Goal: Communication & Community: Answer question/provide support

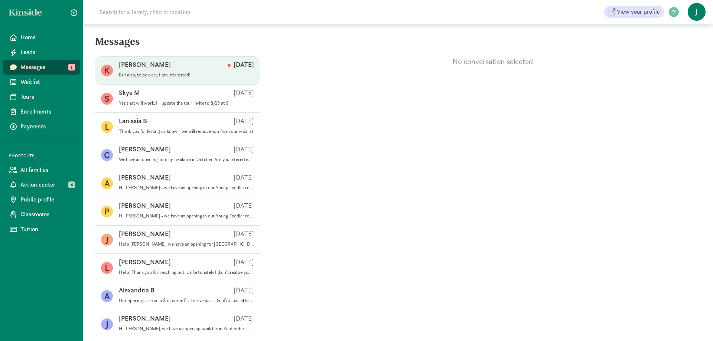
click at [136, 68] on p "Kaelyn C" at bounding box center [145, 64] width 52 height 9
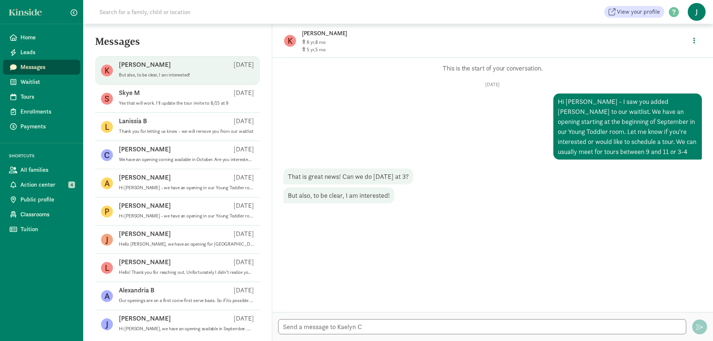
click at [429, 336] on div at bounding box center [492, 326] width 441 height 29
click at [435, 330] on textarea at bounding box center [482, 327] width 408 height 15
type textarea "Y"
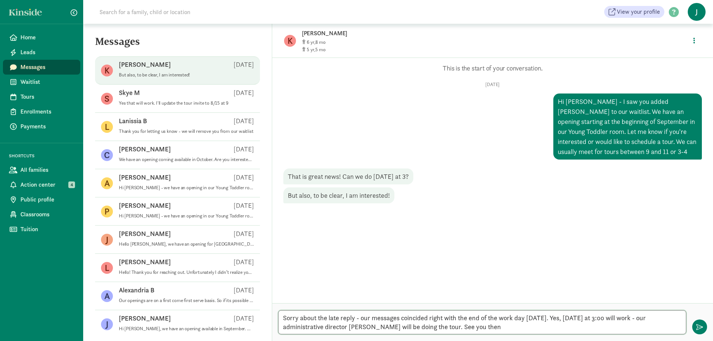
type textarea "Sorry about the late reply - our messages coincided right with the end of the w…"
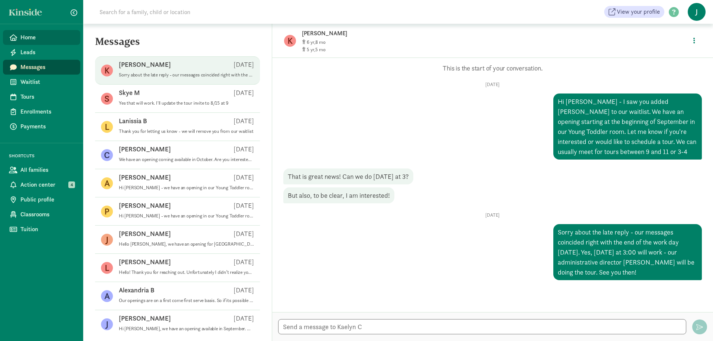
click at [61, 38] on span "Home" at bounding box center [47, 37] width 54 height 9
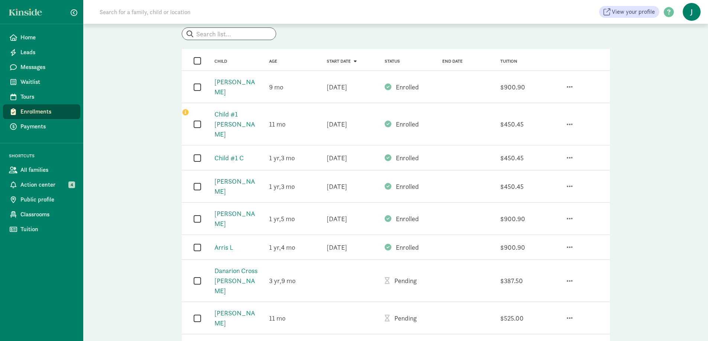
scroll to position [84, 0]
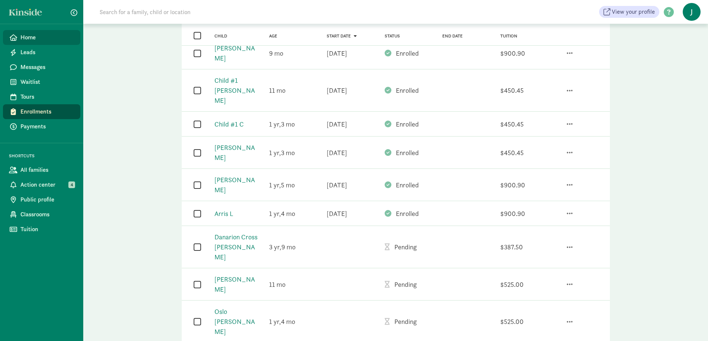
click at [39, 39] on span "Home" at bounding box center [47, 37] width 54 height 9
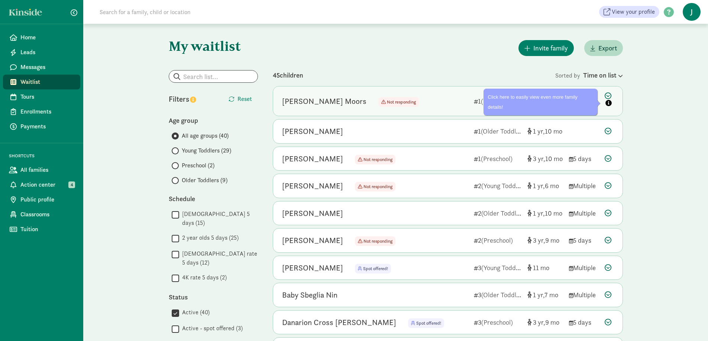
click at [608, 96] on icon at bounding box center [609, 101] width 9 height 16
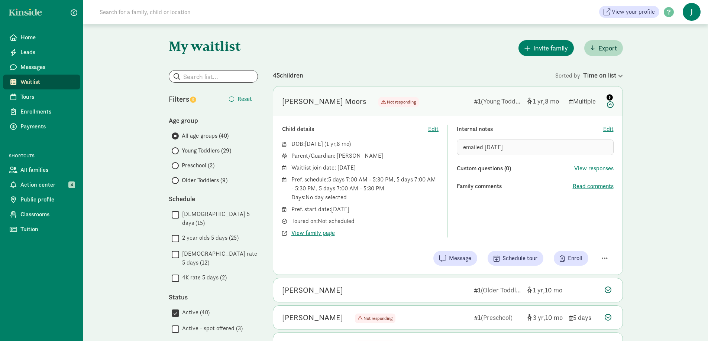
click at [608, 96] on icon "info" at bounding box center [609, 97] width 6 height 6
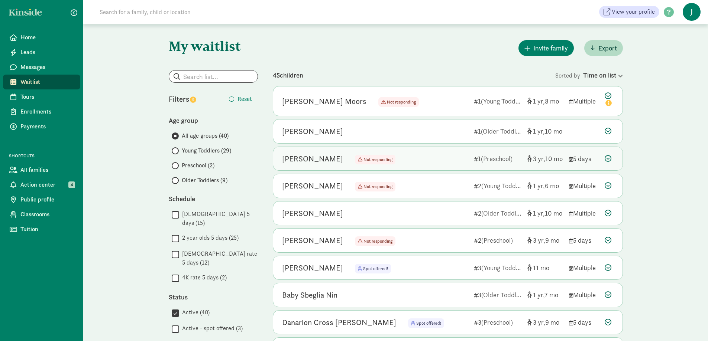
click at [609, 156] on icon at bounding box center [608, 158] width 7 height 7
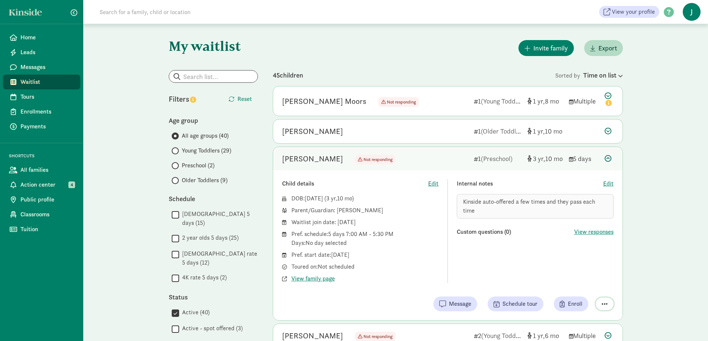
click at [606, 304] on span "button" at bounding box center [605, 304] width 6 height 7
click at [592, 286] on div "Remove from list" at bounding box center [583, 285] width 45 height 9
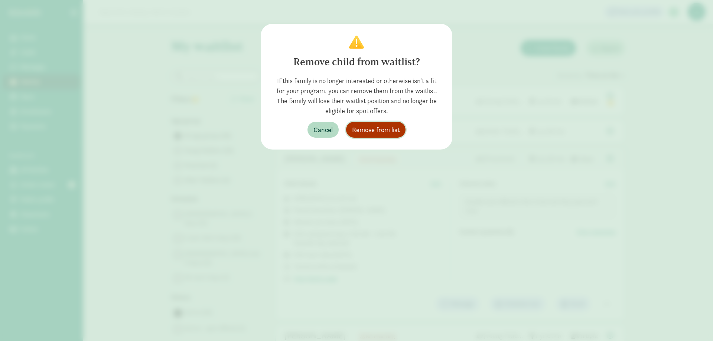
click at [389, 126] on span "Remove from list" at bounding box center [376, 130] width 48 height 10
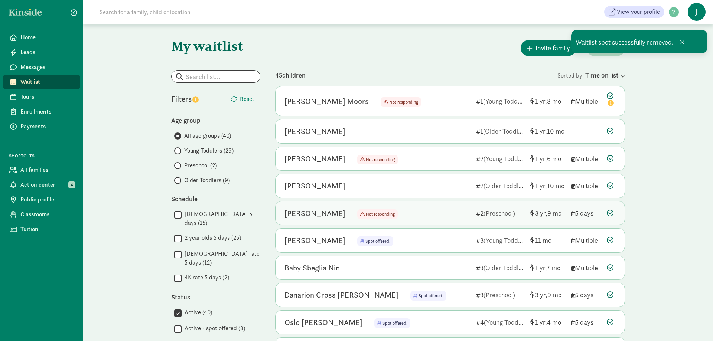
click at [610, 214] on icon at bounding box center [610, 213] width 7 height 7
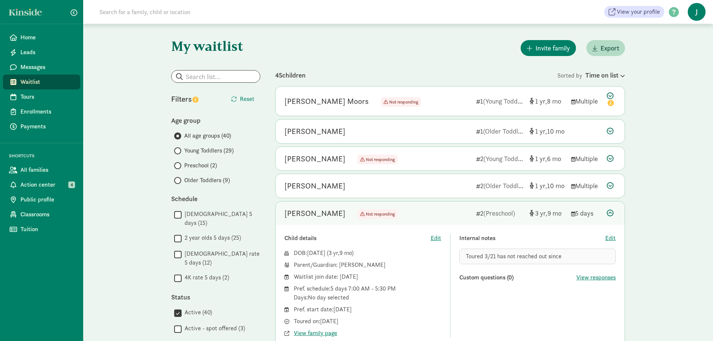
drag, startPoint x: 134, startPoint y: 175, endPoint x: 136, endPoint y: 171, distance: 4.3
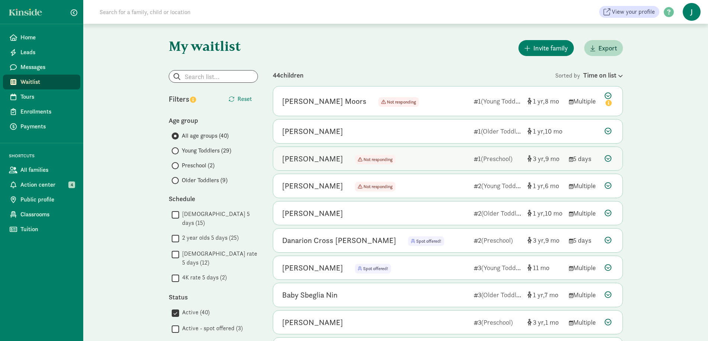
click at [606, 159] on icon at bounding box center [608, 158] width 7 height 7
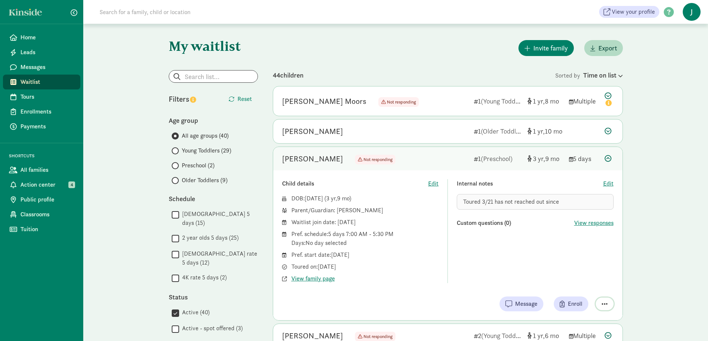
click at [604, 303] on span "button" at bounding box center [605, 304] width 6 height 7
click at [590, 286] on div "Remove from list" at bounding box center [583, 285] width 45 height 9
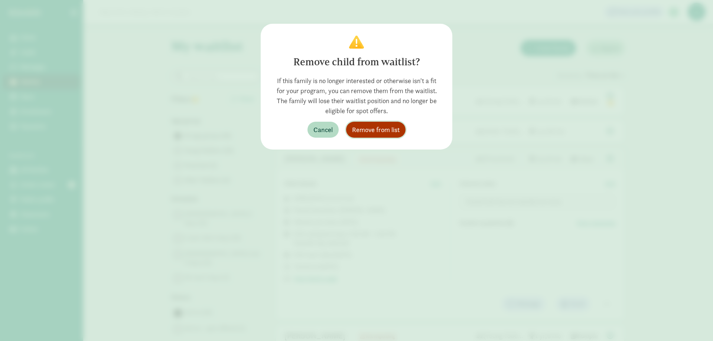
click at [377, 135] on span "Remove from list" at bounding box center [376, 130] width 48 height 10
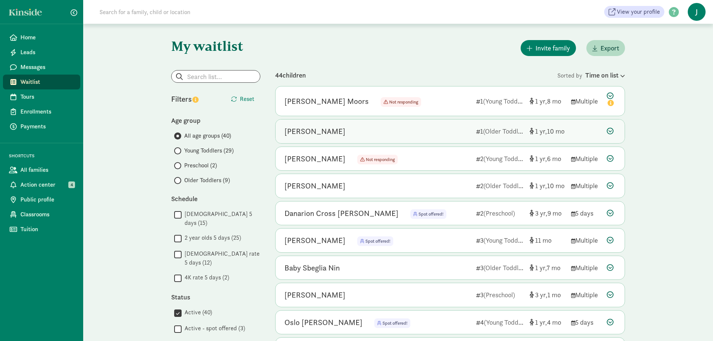
click at [608, 130] on icon at bounding box center [610, 131] width 7 height 7
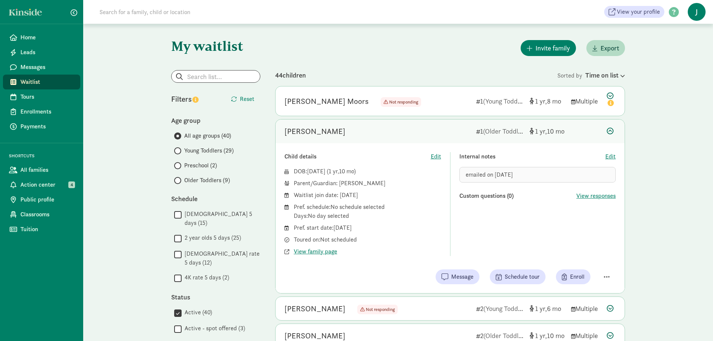
click at [608, 130] on icon at bounding box center [610, 131] width 7 height 7
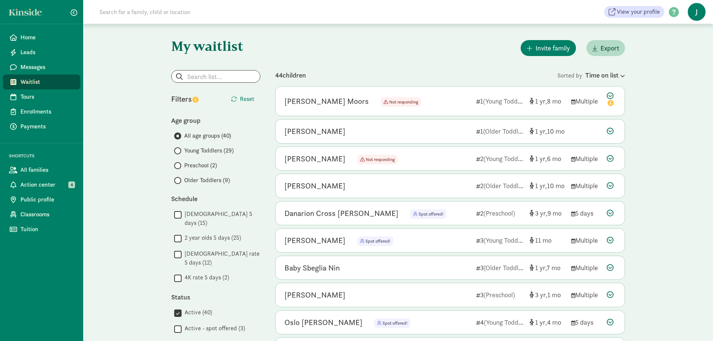
click at [679, 168] on div "My waitlist Invite family Export Show filters Filters Reset Age group All age g…" at bounding box center [398, 331] width 630 height 614
click at [602, 71] on div "Time on list" at bounding box center [606, 75] width 40 height 10
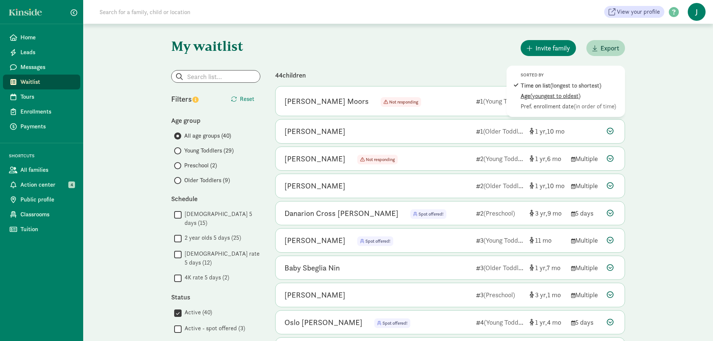
click at [556, 94] on span "(youngest to oldest)" at bounding box center [556, 96] width 50 height 8
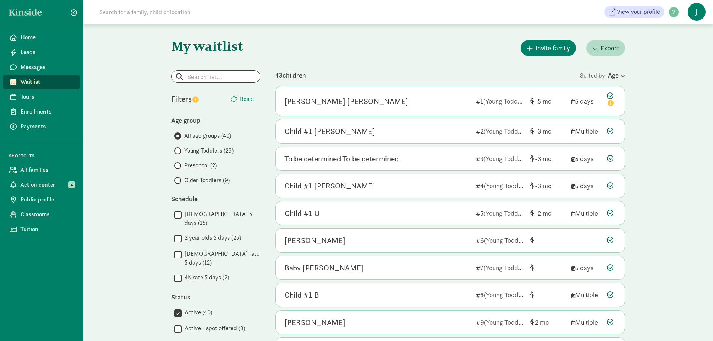
click at [666, 170] on div "My waitlist Invite family Export Show filters Filters Reset Age group All age g…" at bounding box center [398, 344] width 630 height 641
click at [196, 166] on span "Preschool (2)" at bounding box center [200, 165] width 33 height 9
click at [179, 166] on input "Preschool (2)" at bounding box center [176, 165] width 5 height 5
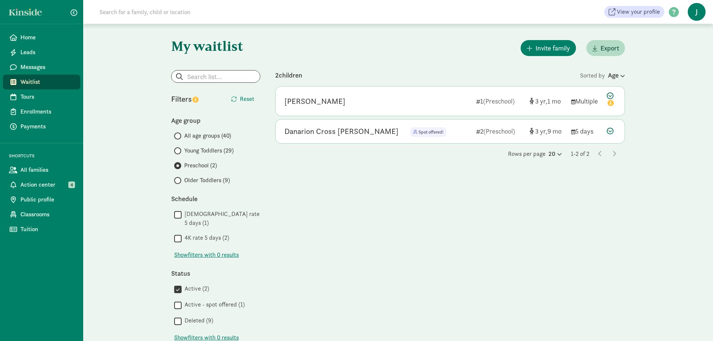
click at [207, 137] on span "All age groups (40)" at bounding box center [207, 136] width 47 height 9
click at [179, 137] on input "All age groups (40)" at bounding box center [176, 136] width 5 height 5
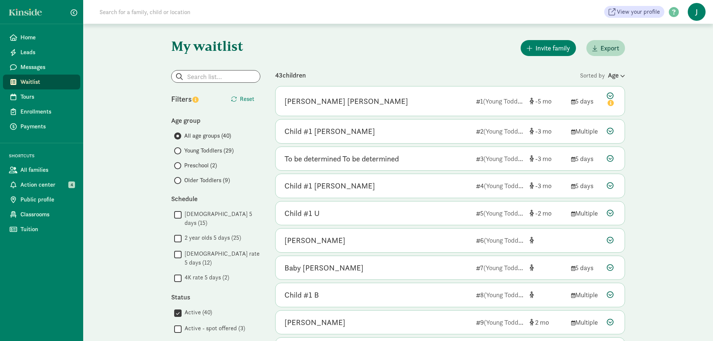
click at [700, 255] on div "My waitlist Invite family Export Show filters Filters Reset Age group All age g…" at bounding box center [398, 344] width 630 height 641
click at [675, 242] on div "My waitlist Invite family Export Show filters Filters Reset Age group All age g…" at bounding box center [398, 344] width 630 height 641
click at [690, 99] on div "My waitlist Invite family Export Show filters Filters Reset Age group All age g…" at bounding box center [398, 344] width 630 height 641
click at [22, 39] on span "Home" at bounding box center [47, 37] width 54 height 9
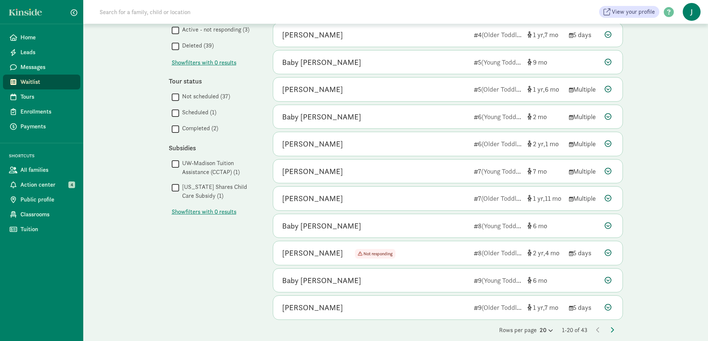
scroll to position [323, 0]
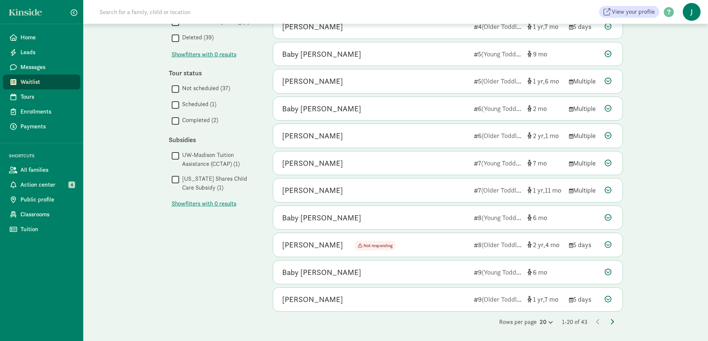
click at [613, 323] on icon at bounding box center [612, 322] width 4 height 6
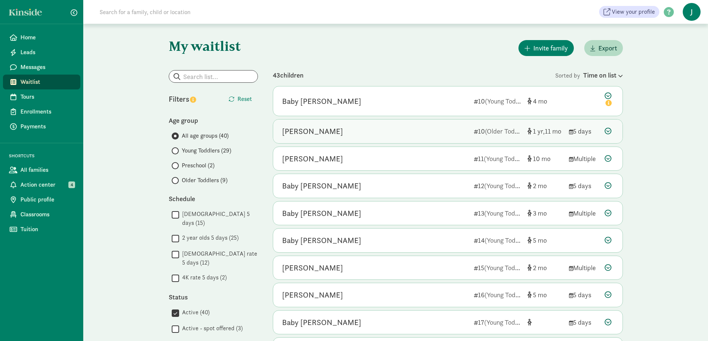
click at [610, 130] on icon at bounding box center [608, 131] width 7 height 7
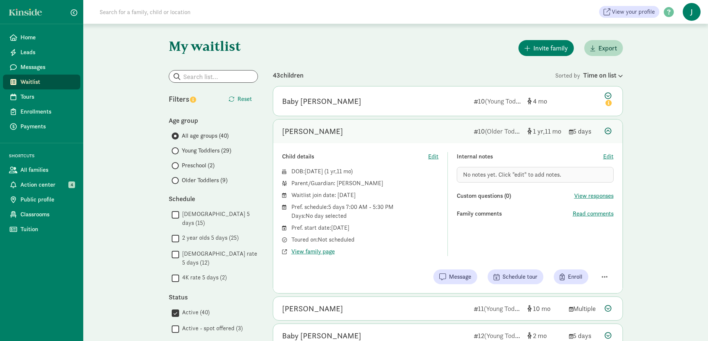
click at [607, 133] on icon at bounding box center [608, 131] width 7 height 7
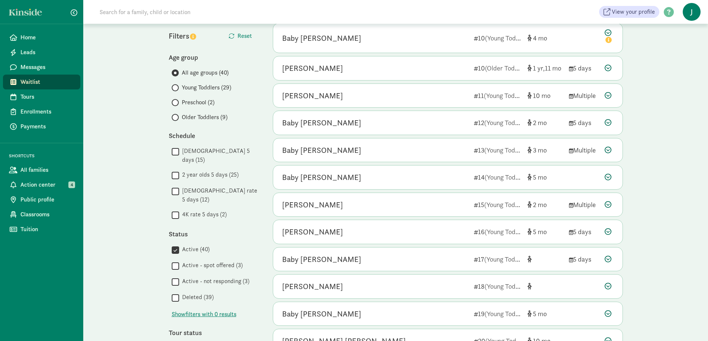
scroll to position [37, 0]
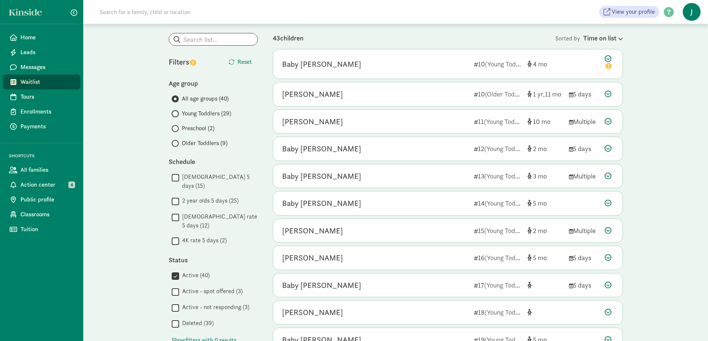
click at [174, 113] on input "Young Toddlers (29)" at bounding box center [174, 113] width 5 height 5
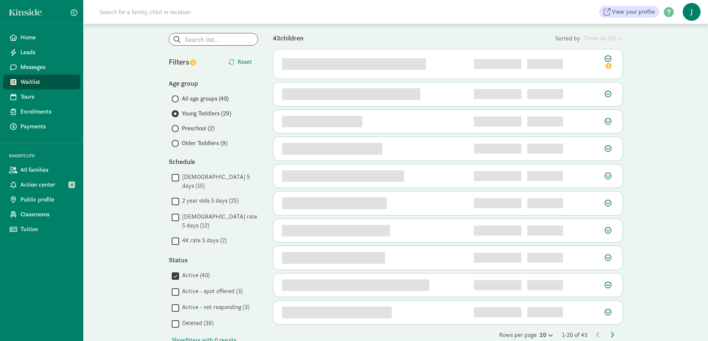
scroll to position [0, 0]
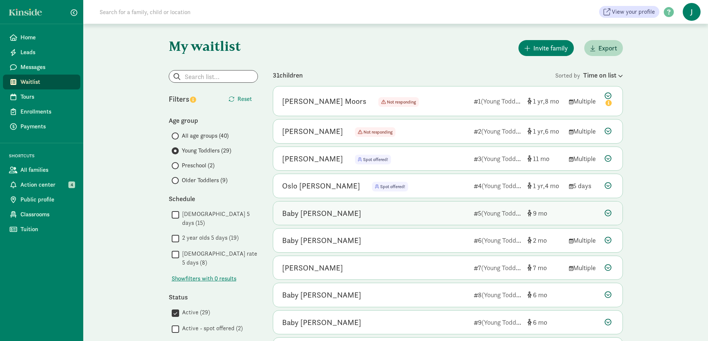
click at [371, 217] on div "Baby Peplinski" at bounding box center [375, 214] width 186 height 12
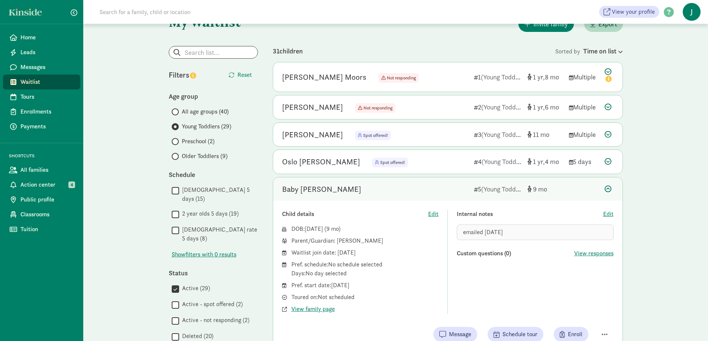
scroll to position [37, 0]
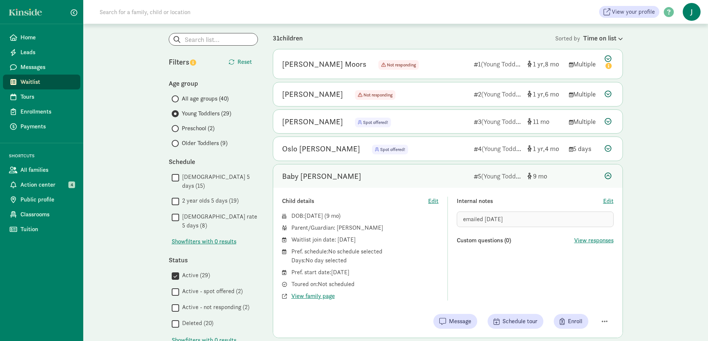
click at [611, 180] on div at bounding box center [609, 176] width 9 height 10
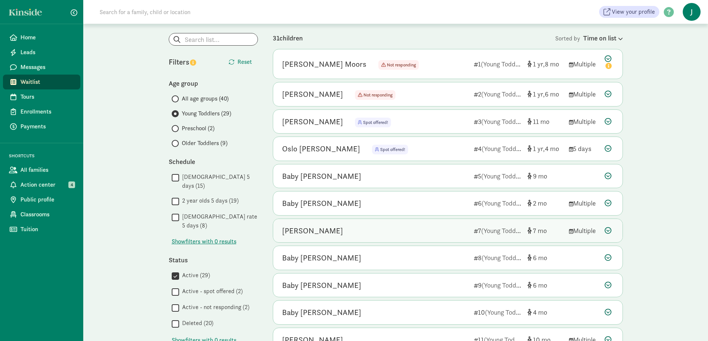
click at [379, 236] on div "Olin Dunn 7 (Young Toddlers) 7 Multiple" at bounding box center [447, 231] width 349 height 24
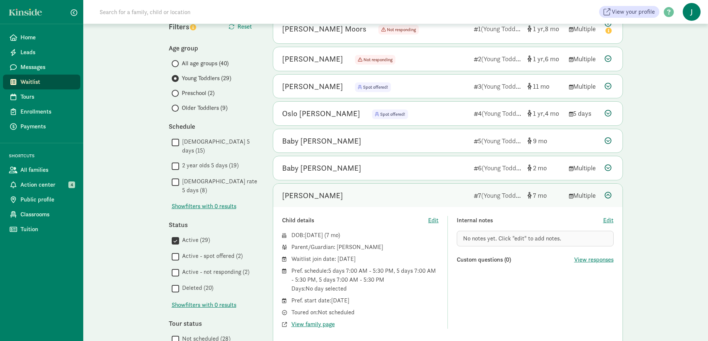
scroll to position [74, 0]
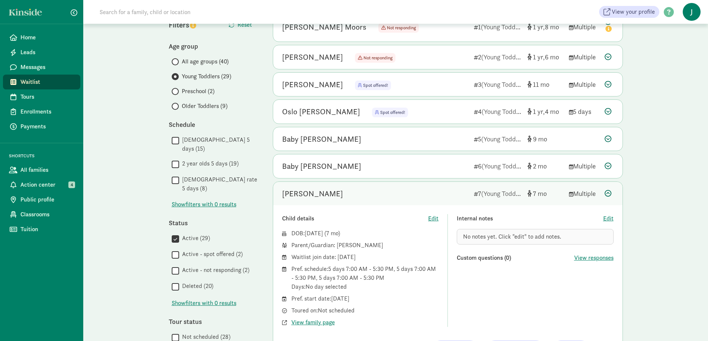
click at [605, 192] on icon at bounding box center [608, 193] width 7 height 7
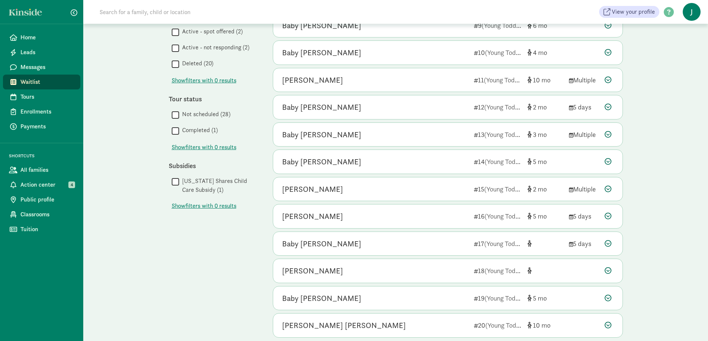
scroll to position [323, 0]
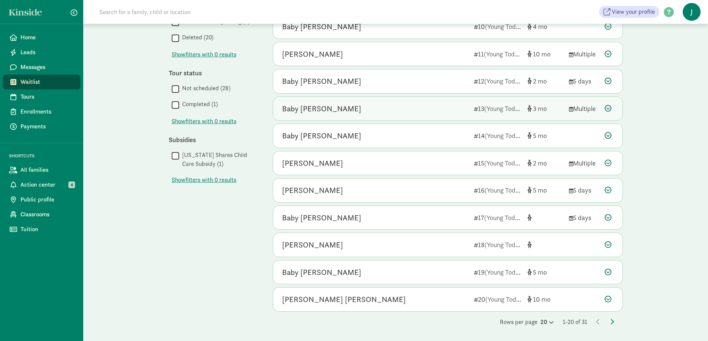
click at [613, 108] on div at bounding box center [609, 109] width 9 height 10
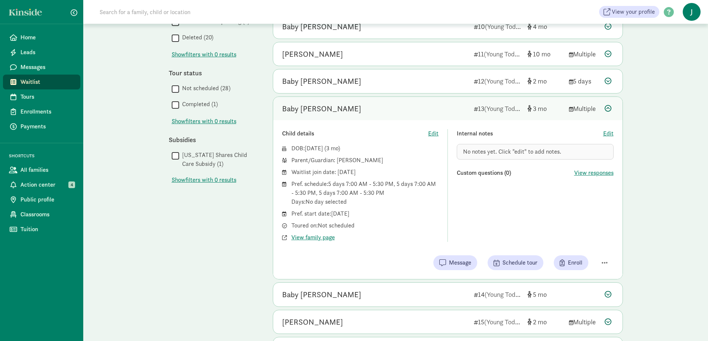
click at [606, 105] on icon at bounding box center [608, 108] width 7 height 7
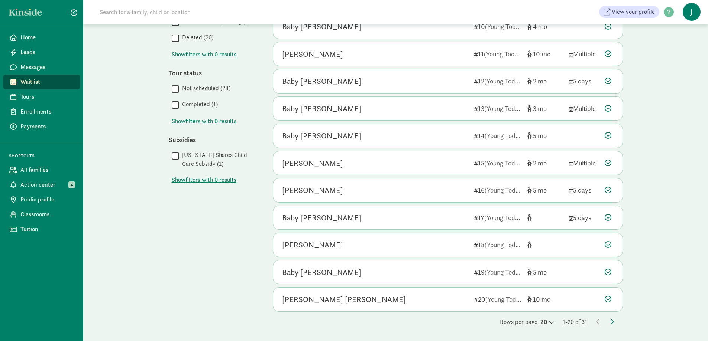
click at [612, 322] on icon at bounding box center [612, 322] width 4 height 6
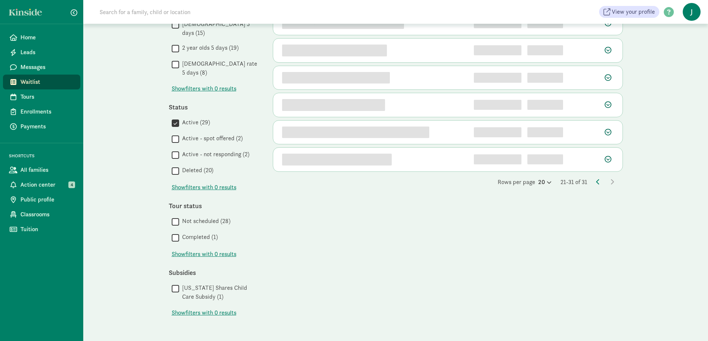
scroll to position [0, 0]
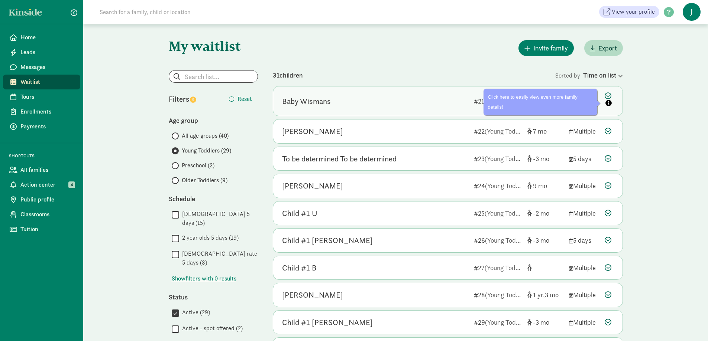
click at [608, 94] on icon at bounding box center [609, 101] width 9 height 16
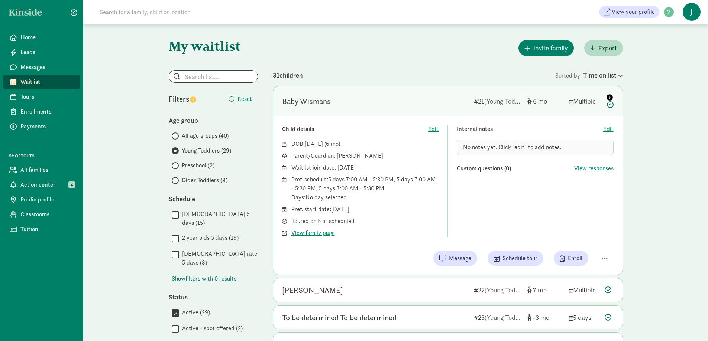
click at [609, 106] on icon at bounding box center [609, 101] width 9 height 16
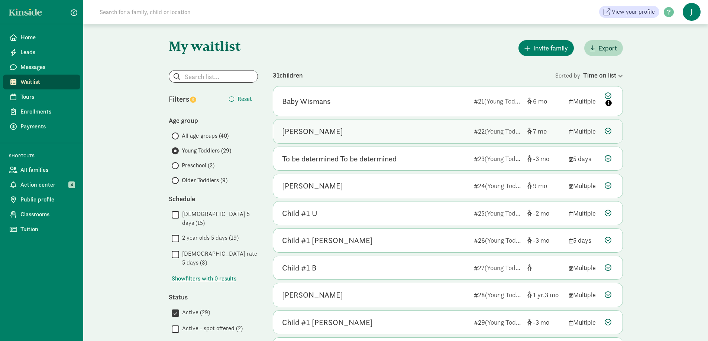
click at [609, 132] on icon at bounding box center [608, 131] width 7 height 7
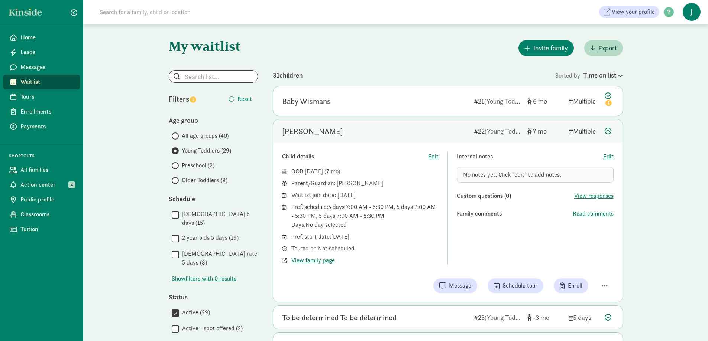
click at [609, 130] on icon at bounding box center [608, 131] width 7 height 7
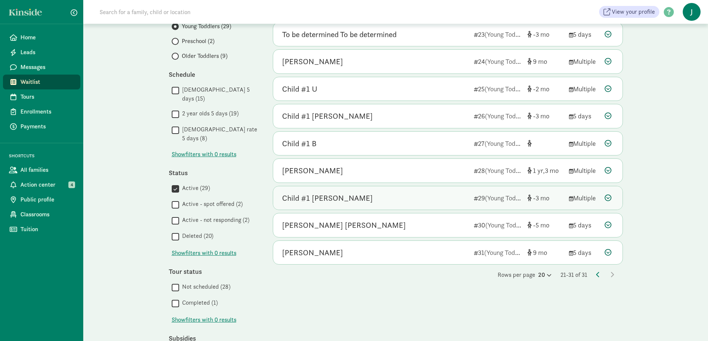
scroll to position [111, 0]
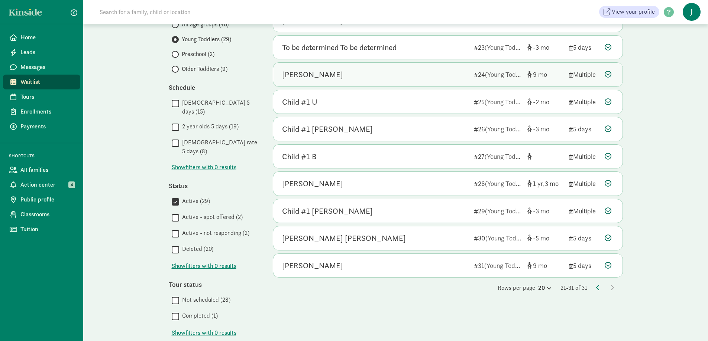
click at [607, 72] on icon at bounding box center [608, 74] width 7 height 7
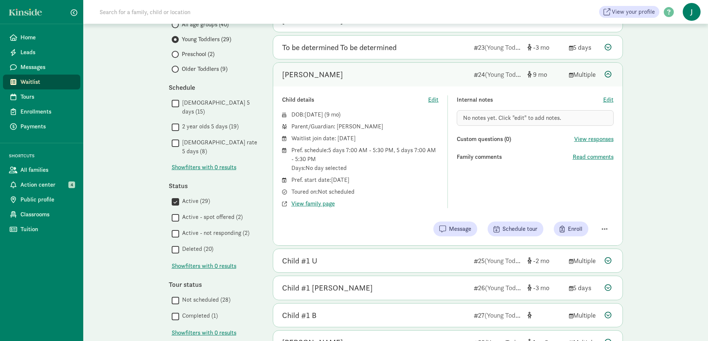
click at [607, 72] on icon at bounding box center [608, 74] width 7 height 7
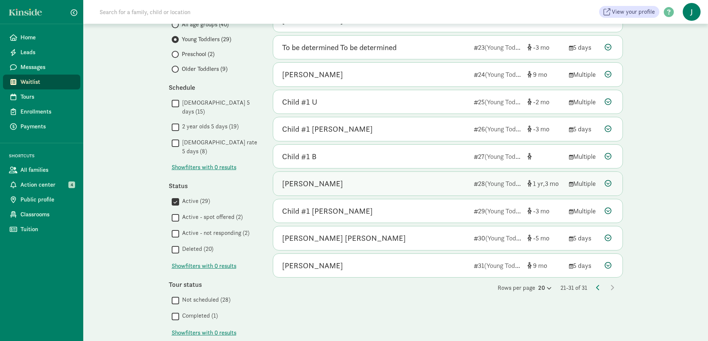
click at [609, 182] on icon at bounding box center [608, 183] width 7 height 7
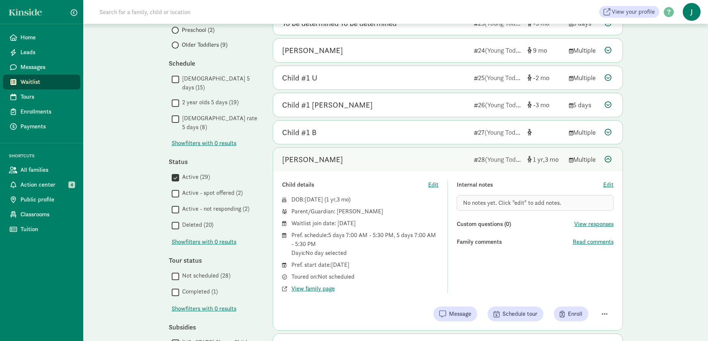
scroll to position [149, 0]
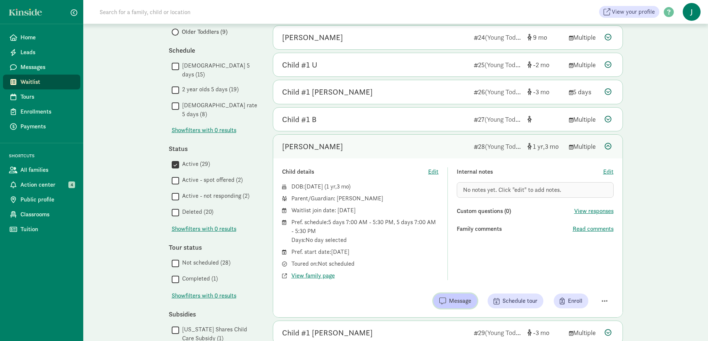
click at [446, 300] on span "button" at bounding box center [442, 301] width 7 height 7
click at [609, 148] on icon at bounding box center [608, 146] width 7 height 7
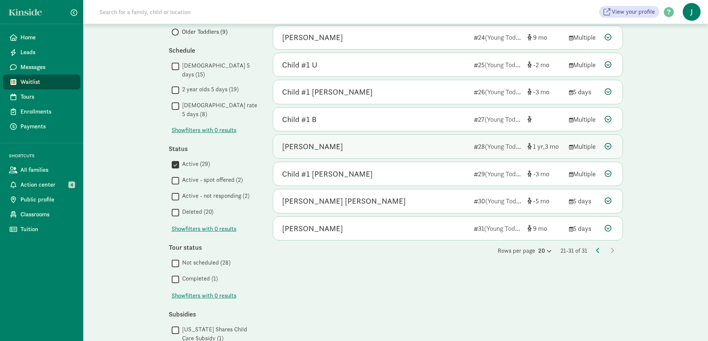
click at [356, 145] on div "Emma Barton" at bounding box center [375, 147] width 186 height 12
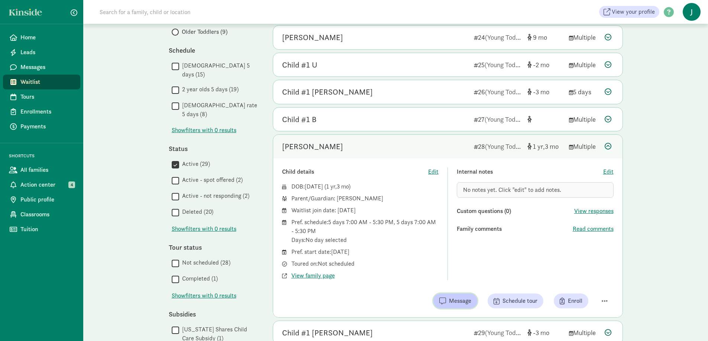
click at [444, 302] on span "button" at bounding box center [442, 301] width 7 height 7
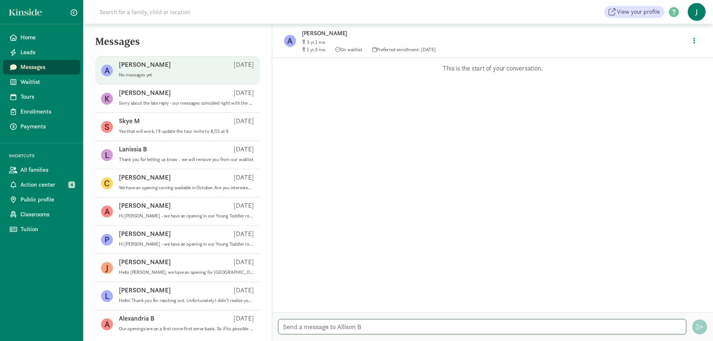
click at [337, 330] on textarea at bounding box center [482, 327] width 408 height 15
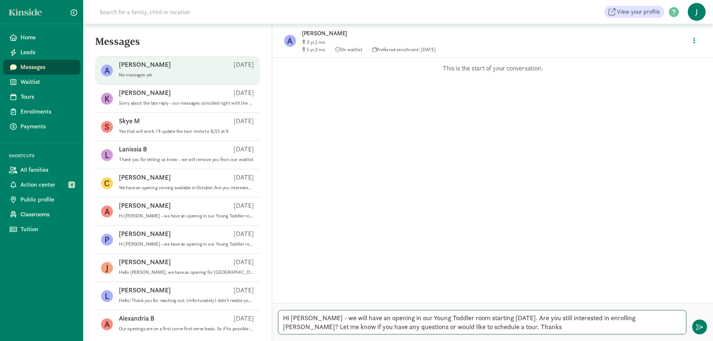
type textarea "Hi [PERSON_NAME] - we will have an opening in our Young Toddler room starting […"
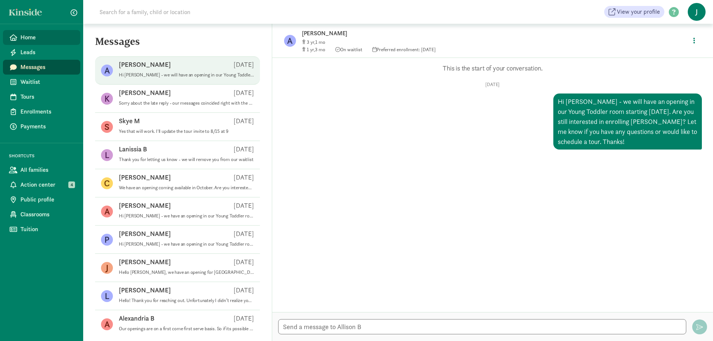
click at [41, 40] on span "Home" at bounding box center [47, 37] width 54 height 9
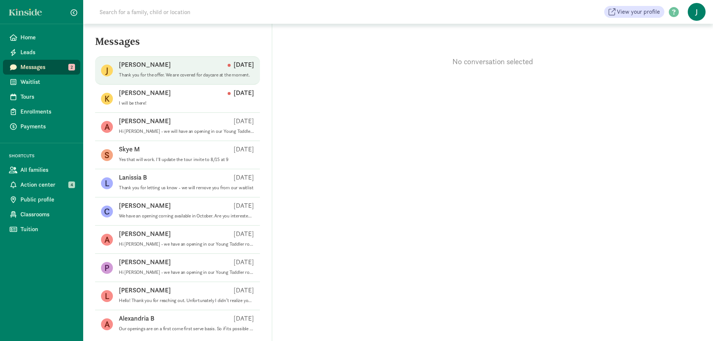
click at [187, 77] on p "Thank you for the offer. We are covered for daycare at the moment." at bounding box center [186, 75] width 135 height 6
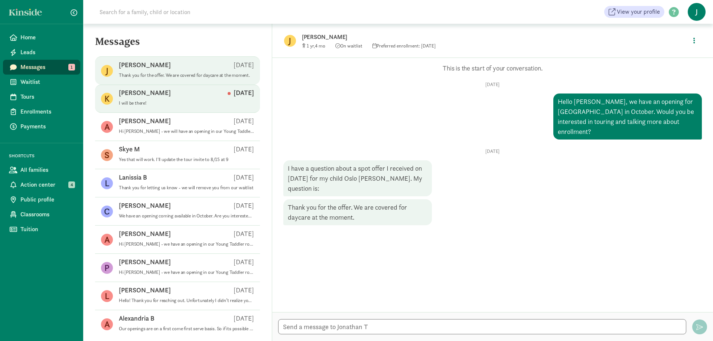
click at [167, 90] on div "[PERSON_NAME] C [DATE]" at bounding box center [186, 94] width 135 height 12
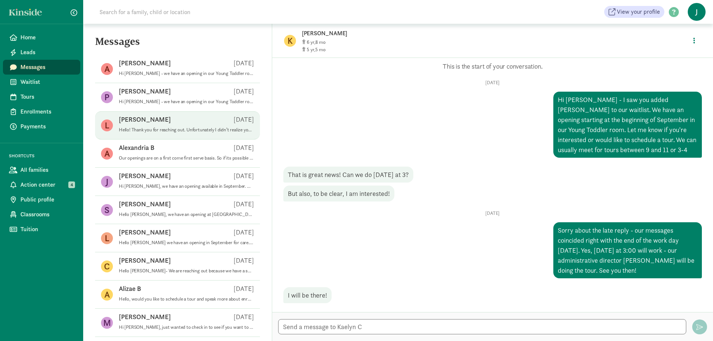
scroll to position [60, 0]
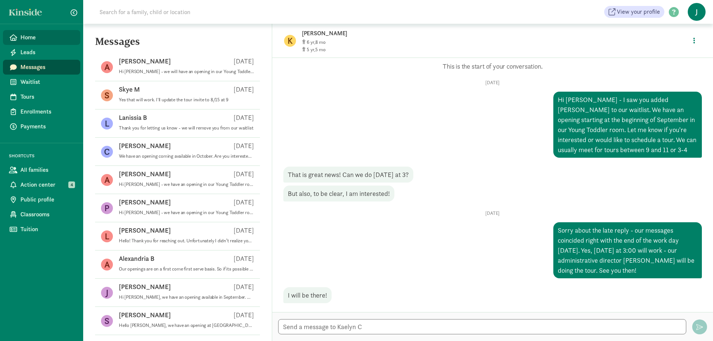
click at [47, 41] on span "Home" at bounding box center [47, 37] width 54 height 9
